Goal: Check status: Check status

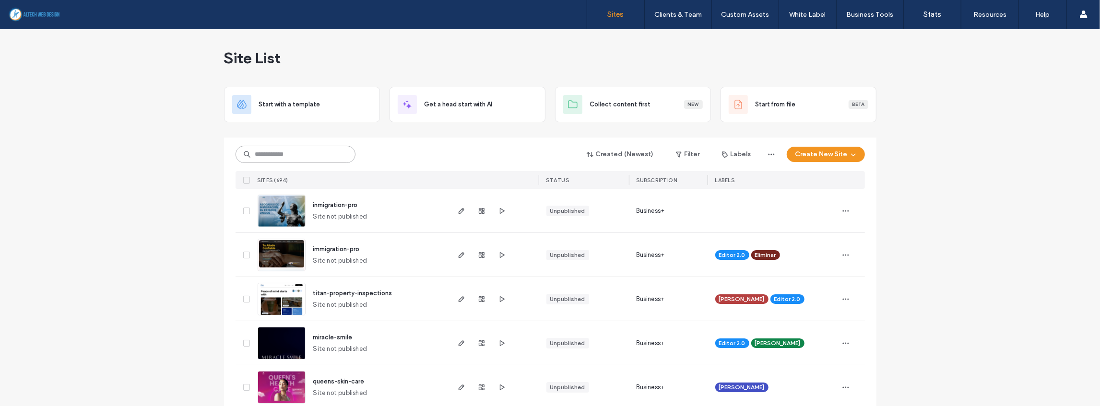
click at [323, 158] on input at bounding box center [296, 154] width 120 height 17
click at [328, 158] on input at bounding box center [296, 154] width 120 height 17
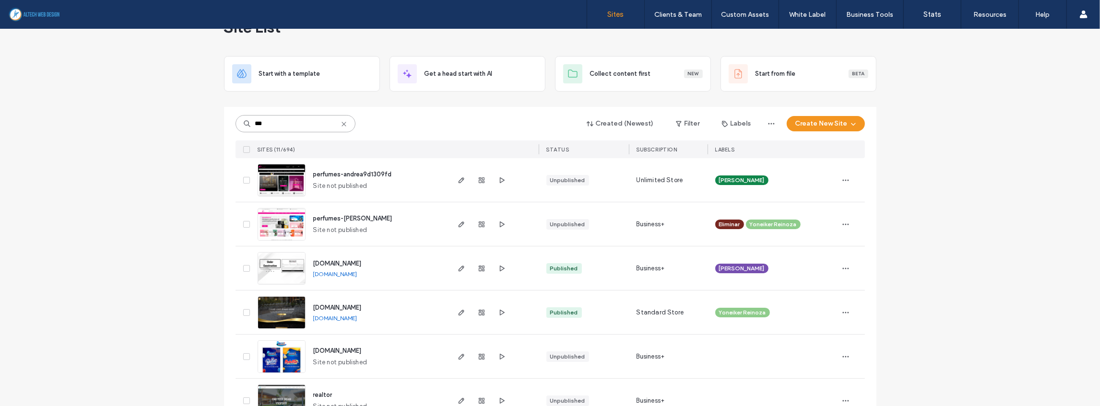
scroll to position [32, 0]
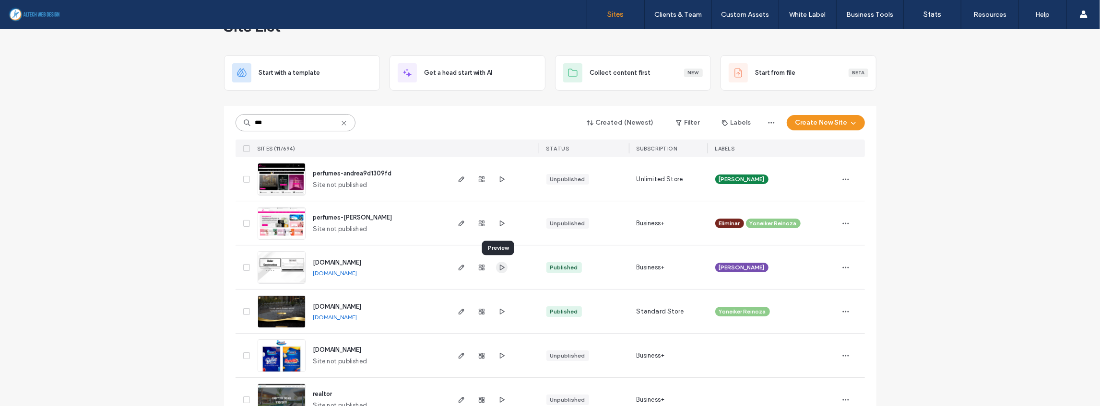
type input "***"
click at [498, 269] on icon "button" at bounding box center [502, 268] width 8 height 8
click at [358, 274] on link "[DOMAIN_NAME]" at bounding box center [335, 273] width 44 height 7
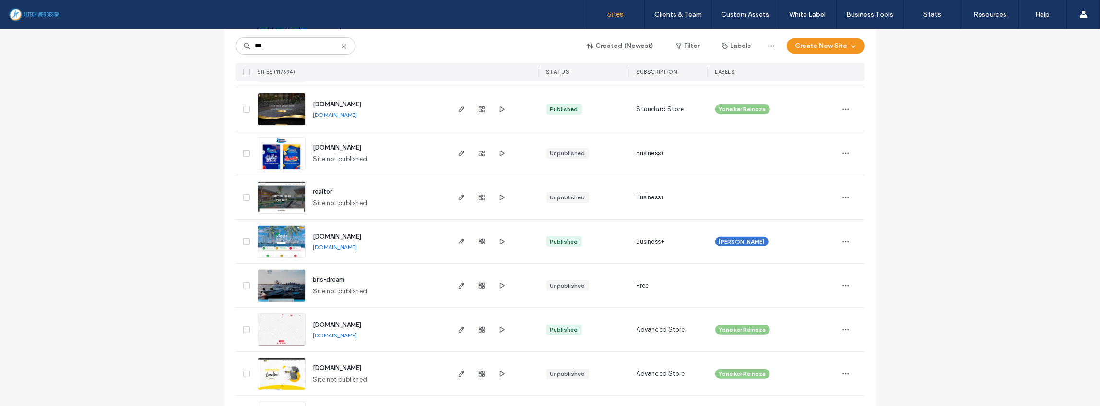
scroll to position [279, 0]
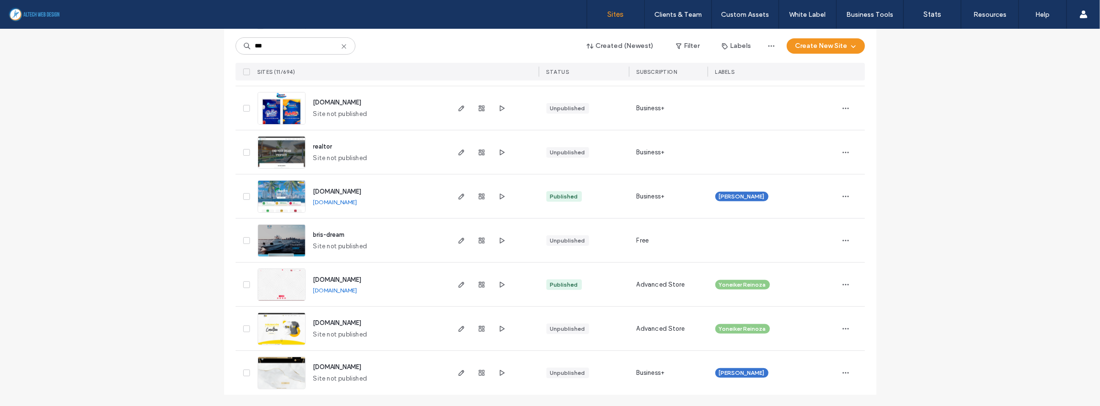
click at [358, 203] on link "[DOMAIN_NAME]" at bounding box center [335, 202] width 44 height 7
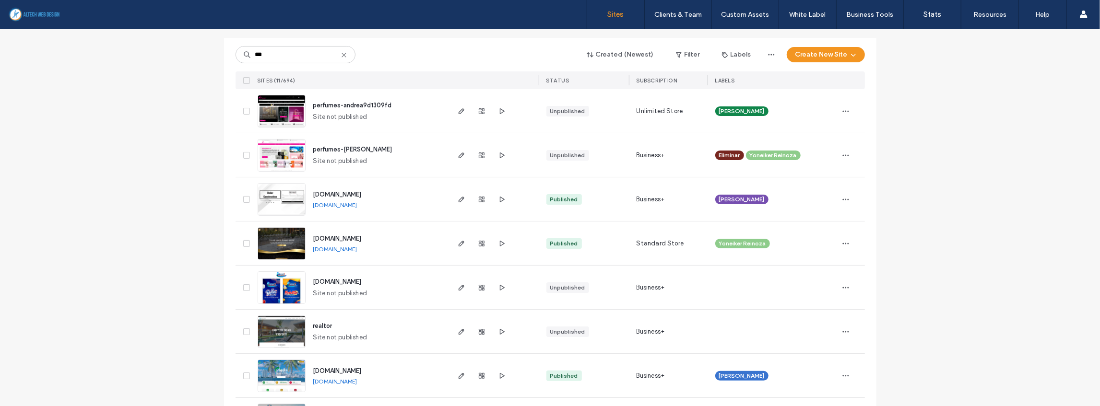
scroll to position [55, 0]
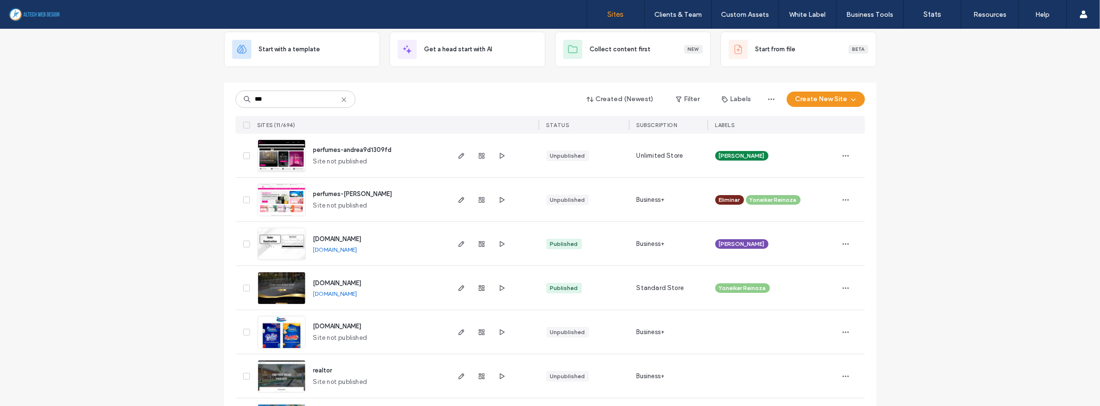
click at [342, 100] on icon at bounding box center [344, 100] width 8 height 8
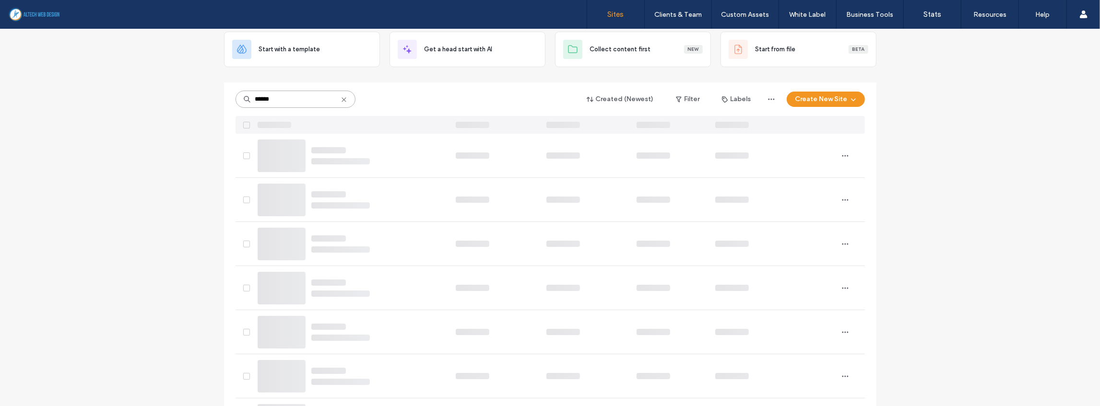
scroll to position [0, 0]
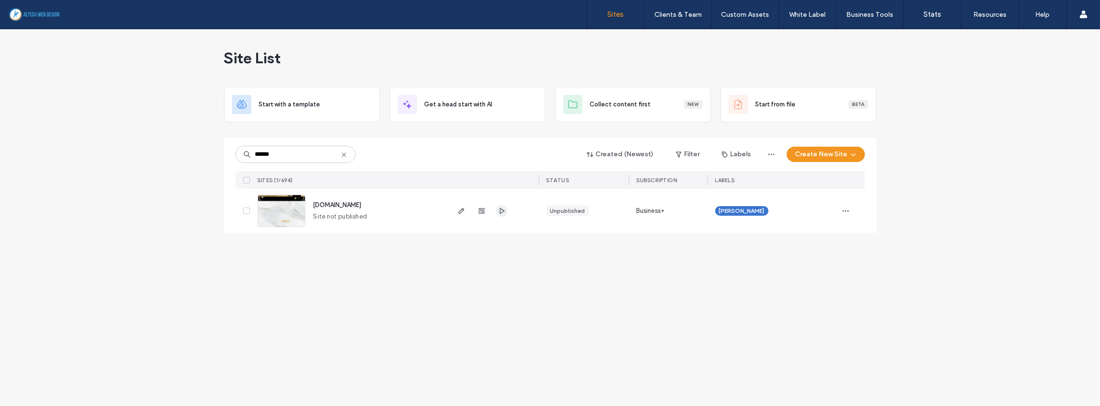
click at [501, 210] on icon "button" at bounding box center [502, 211] width 8 height 8
drag, startPoint x: 309, startPoint y: 152, endPoint x: 156, endPoint y: 141, distance: 153.5
click at [156, 141] on div "Site List Start with a template Get a head start with AI Collect content first …" at bounding box center [550, 217] width 1100 height 377
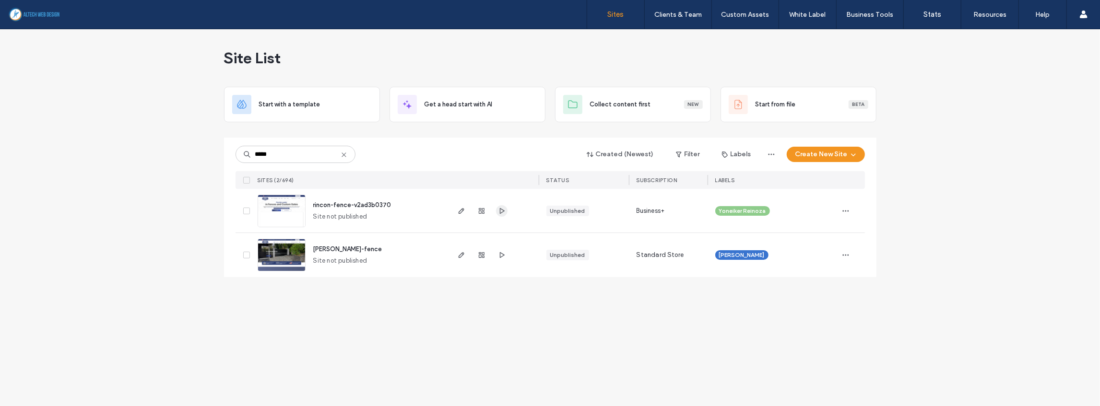
click at [502, 212] on icon "button" at bounding box center [502, 211] width 8 height 8
drag, startPoint x: 315, startPoint y: 152, endPoint x: 235, endPoint y: 151, distance: 80.6
click at [235, 151] on div "***** Created (Newest) Filter Labels Create New Site SITES (2/694) STATUS SUBSC…" at bounding box center [550, 208] width 653 height 140
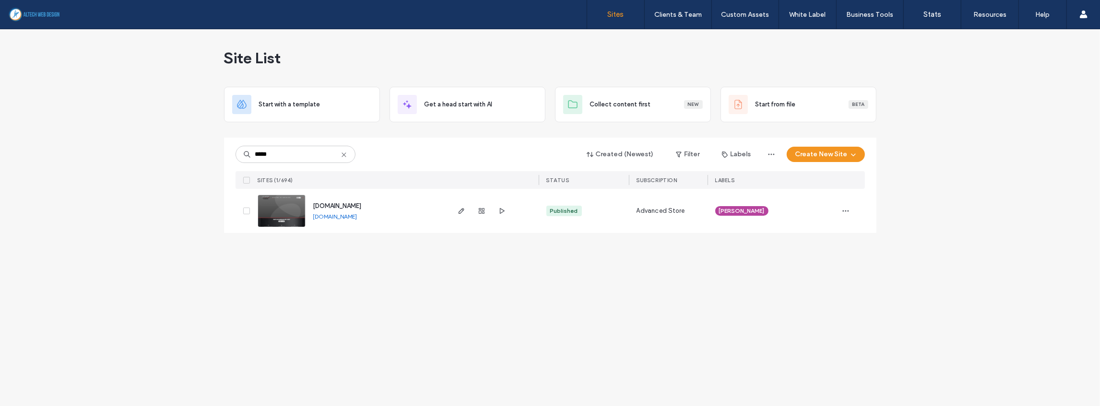
click at [358, 217] on link "[DOMAIN_NAME]" at bounding box center [335, 216] width 44 height 7
click at [503, 210] on icon "button" at bounding box center [502, 211] width 8 height 8
drag, startPoint x: 325, startPoint y: 155, endPoint x: 225, endPoint y: 146, distance: 101.2
click at [225, 146] on div "***** Created (Newest) Filter Labels Create New Site SITES (1/694) STATUS SUBSC…" at bounding box center [550, 185] width 653 height 95
type input "***"
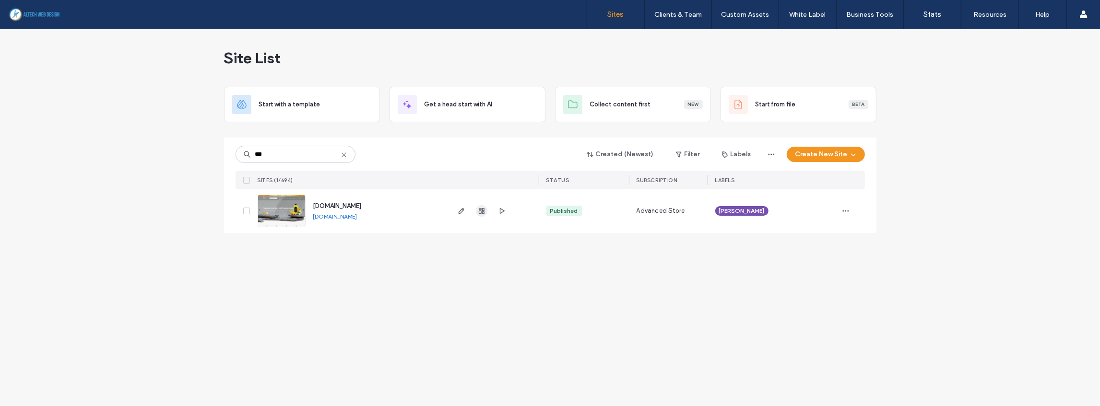
click at [482, 207] on icon "button" at bounding box center [482, 211] width 8 height 8
